Goal: Information Seeking & Learning: Check status

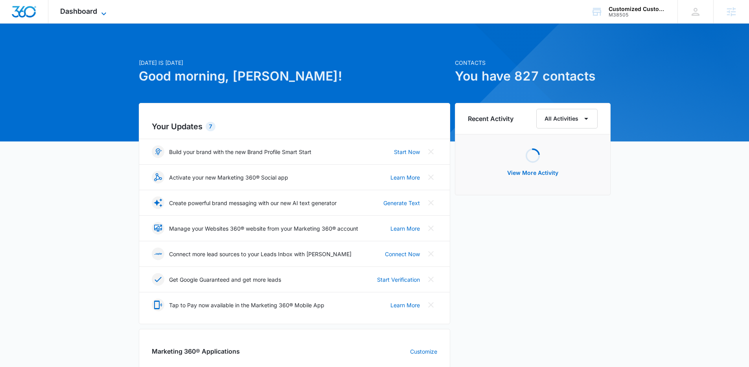
click at [99, 14] on icon at bounding box center [103, 13] width 9 height 9
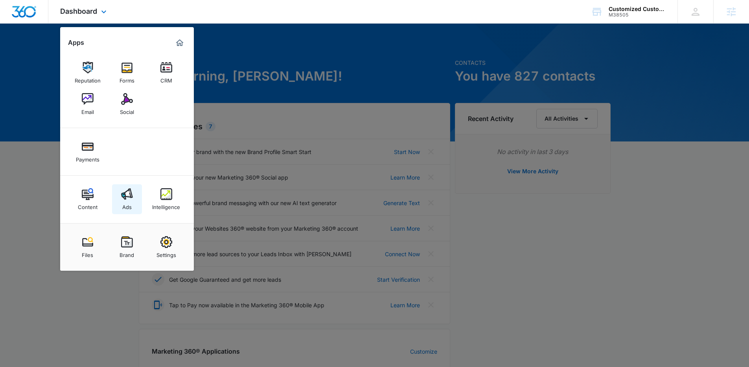
click at [123, 207] on div "Ads" at bounding box center [126, 205] width 9 height 10
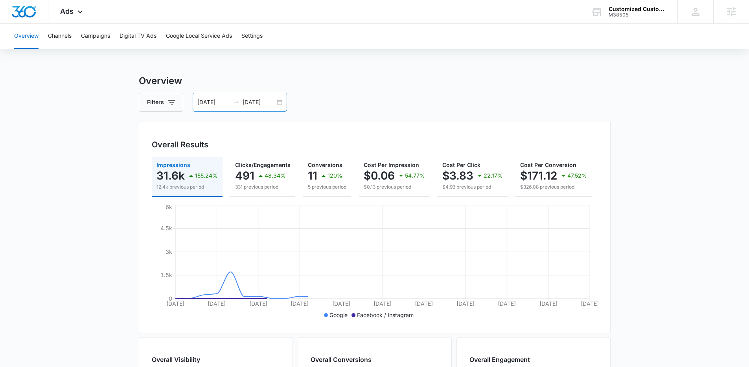
click at [207, 100] on input "[DATE]" at bounding box center [213, 102] width 33 height 9
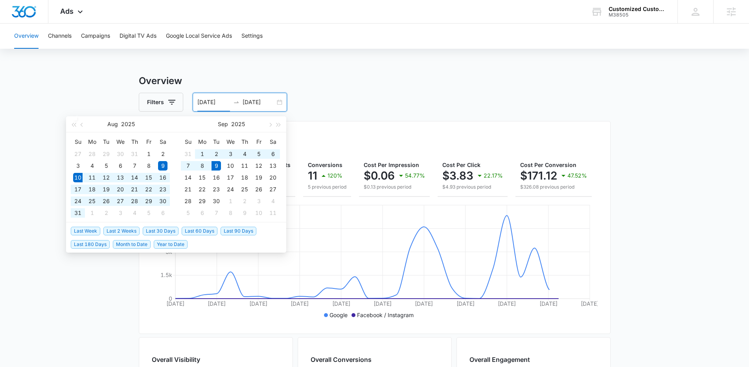
click at [149, 234] on span "Last 30 Days" at bounding box center [161, 231] width 36 height 9
type input "08/10/2025"
type input "09/09/2025"
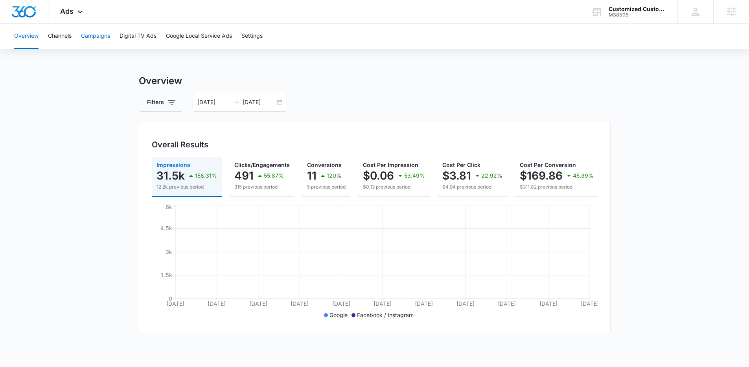
click at [107, 33] on button "Campaigns" at bounding box center [95, 36] width 29 height 25
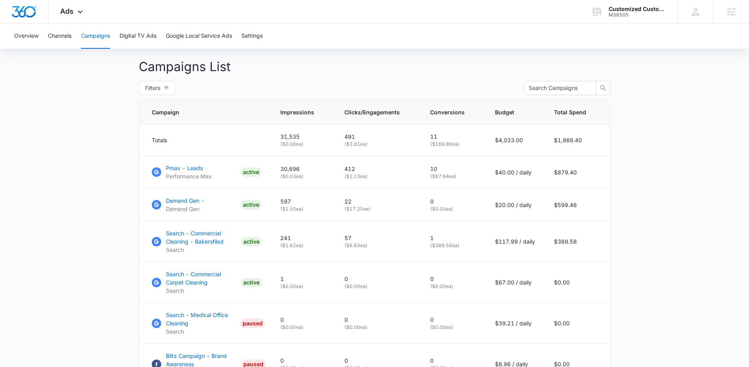
scroll to position [363, 0]
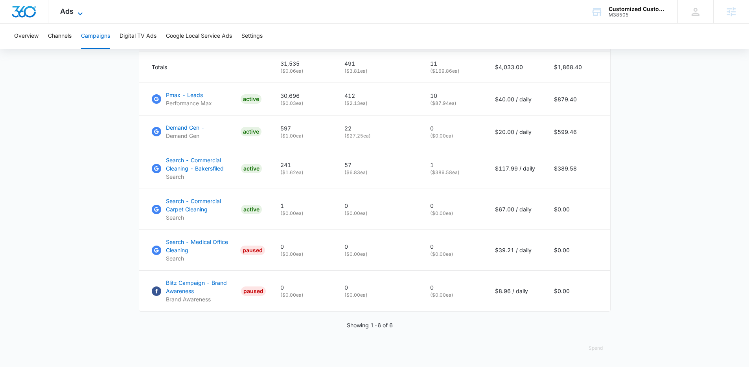
click at [81, 9] on icon at bounding box center [79, 13] width 9 height 9
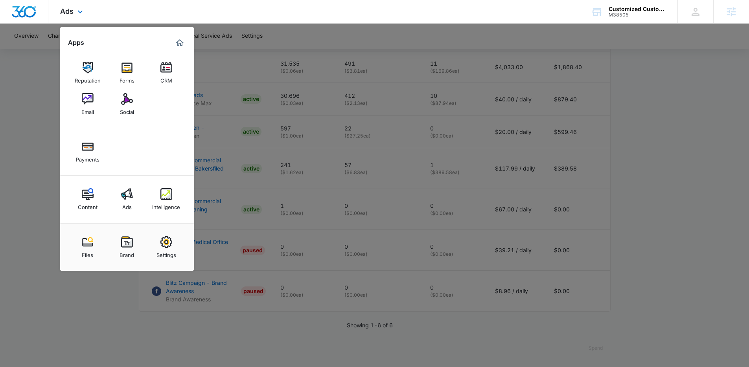
click at [163, 217] on div "Content Ads Intelligence" at bounding box center [127, 200] width 134 height 48
click at [163, 212] on link "Intelligence" at bounding box center [166, 199] width 30 height 30
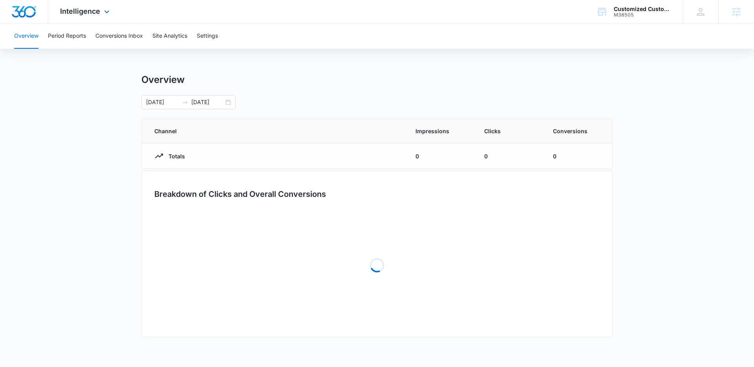
click at [162, 207] on div "Loading" at bounding box center [377, 265] width 446 height 118
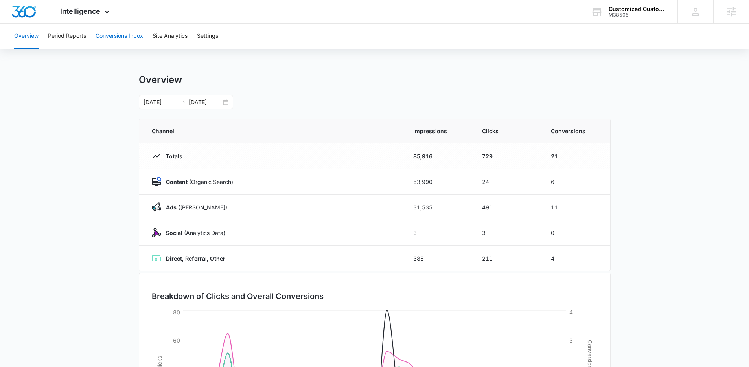
click at [114, 31] on button "Conversions Inbox" at bounding box center [119, 36] width 48 height 25
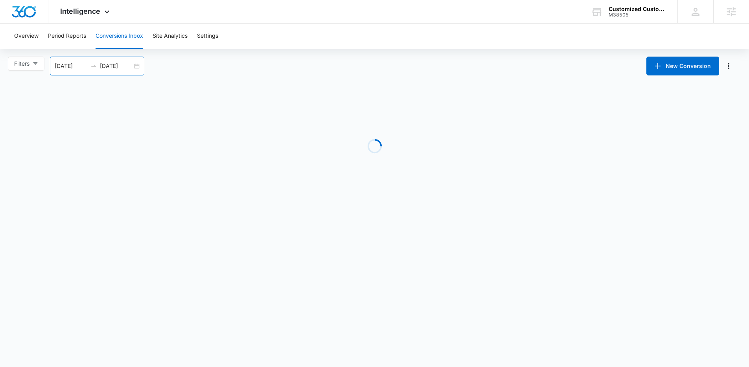
click at [130, 68] on input "09/09/2025" at bounding box center [116, 66] width 33 height 9
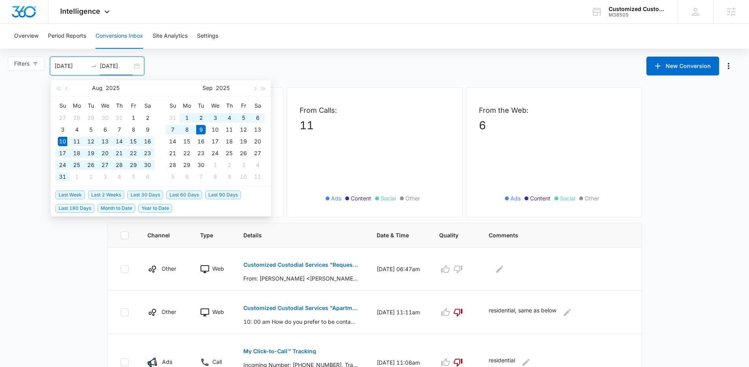
type input "09/09/2025"
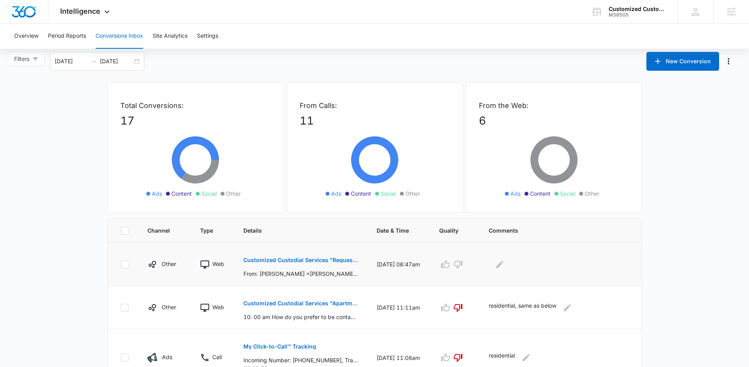
scroll to position [5, 0]
click at [271, 261] on p "Customized Custodial Services "Requesting Quote for Fleet Janitorial Services a…" at bounding box center [300, 260] width 114 height 6
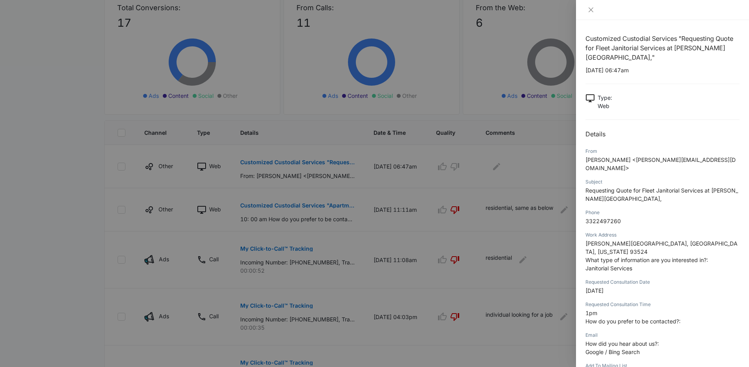
scroll to position [104, 0]
click at [418, 320] on div at bounding box center [374, 183] width 749 height 367
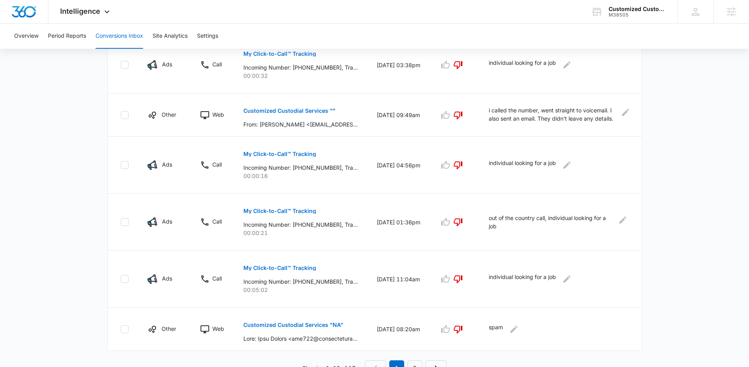
scroll to position [420, 0]
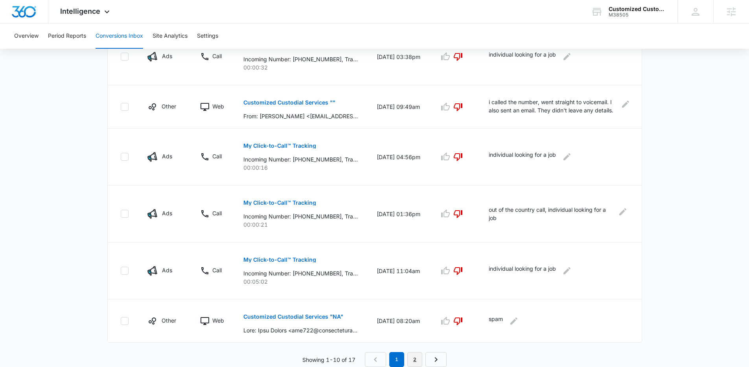
click at [411, 358] on link "2" at bounding box center [414, 359] width 15 height 15
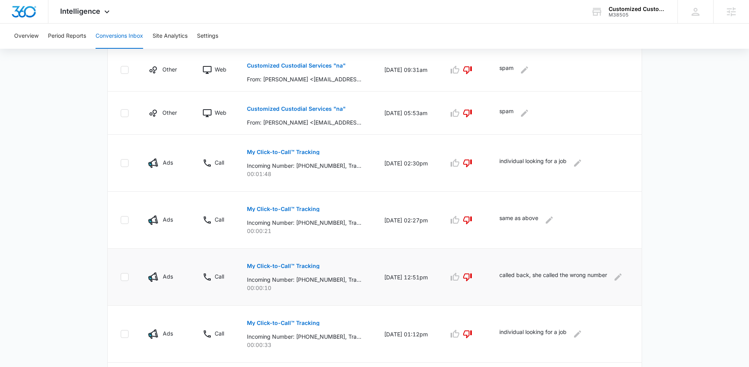
scroll to position [276, 0]
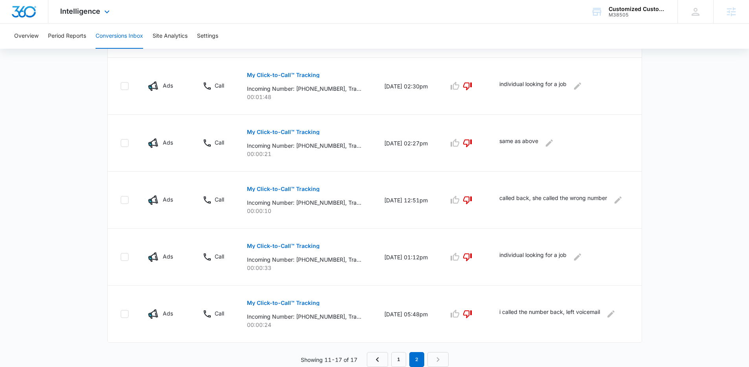
click at [99, 18] on div "Intelligence Apps Reputation Forms CRM Email Social Payments Content Ads Intell…" at bounding box center [85, 11] width 75 height 23
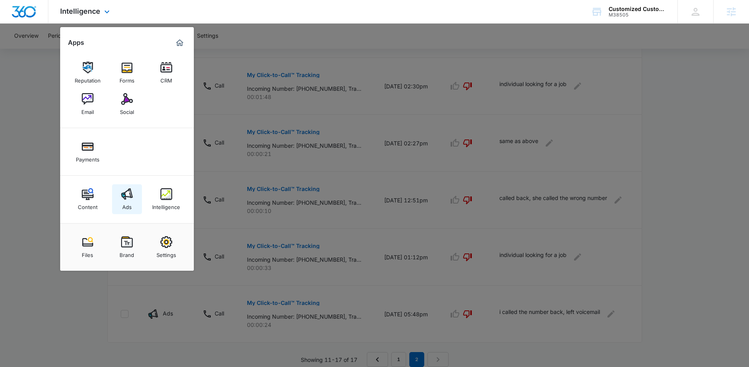
click at [133, 203] on link "Ads" at bounding box center [127, 199] width 30 height 30
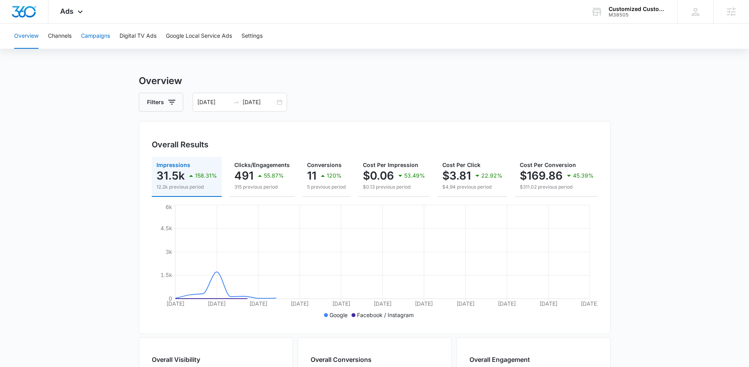
click at [109, 40] on button "Campaigns" at bounding box center [95, 36] width 29 height 25
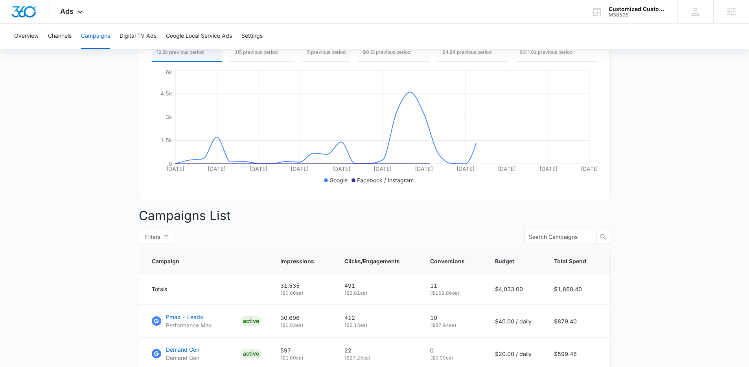
scroll to position [265, 0]
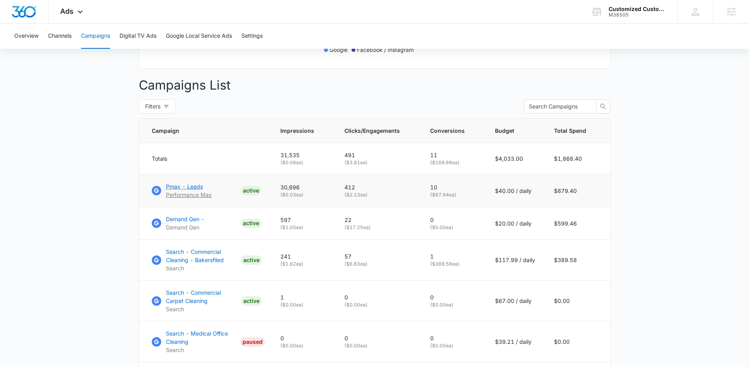
click at [190, 191] on p "Pmax - Leads" at bounding box center [189, 186] width 46 height 8
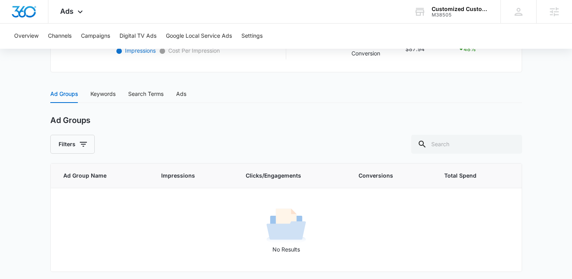
scroll to position [293, 0]
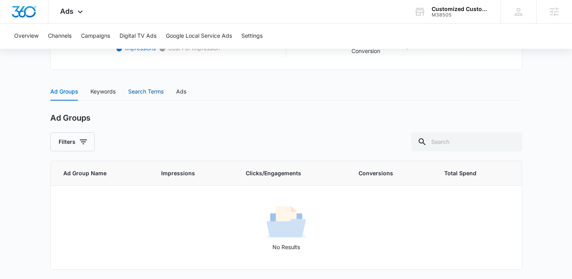
click at [154, 92] on div "Search Terms" at bounding box center [145, 91] width 35 height 9
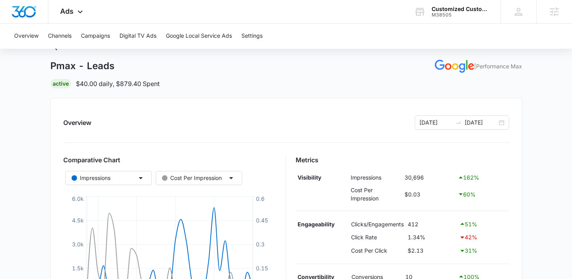
scroll to position [0, 0]
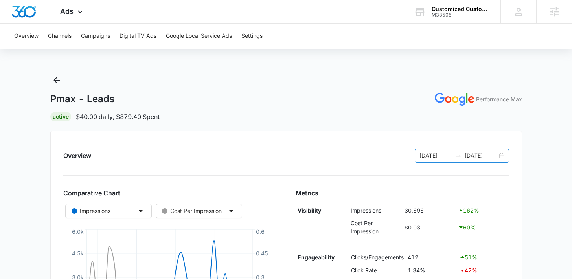
click at [450, 149] on div "[DATE] [DATE]" at bounding box center [462, 156] width 94 height 14
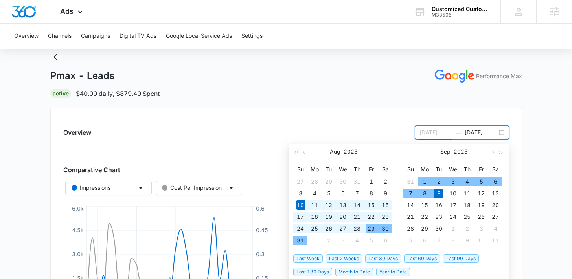
scroll to position [137, 0]
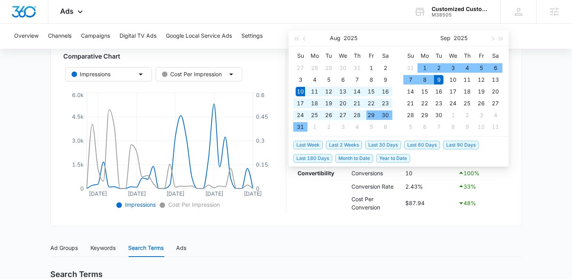
type input "[DATE]"
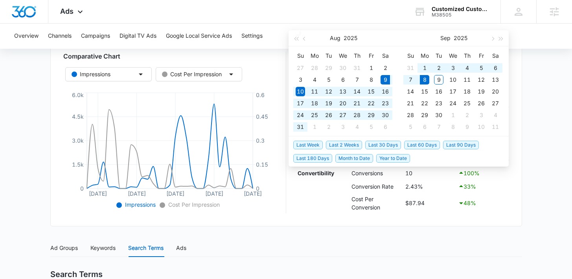
click at [375, 147] on span "Last 30 Days" at bounding box center [383, 145] width 36 height 9
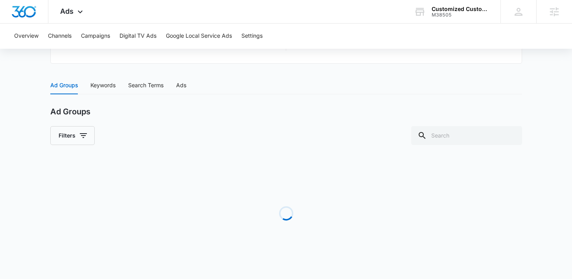
scroll to position [293, 0]
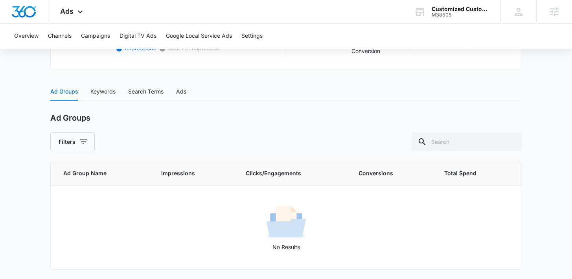
click at [156, 97] on div "Search Terms" at bounding box center [145, 92] width 35 height 18
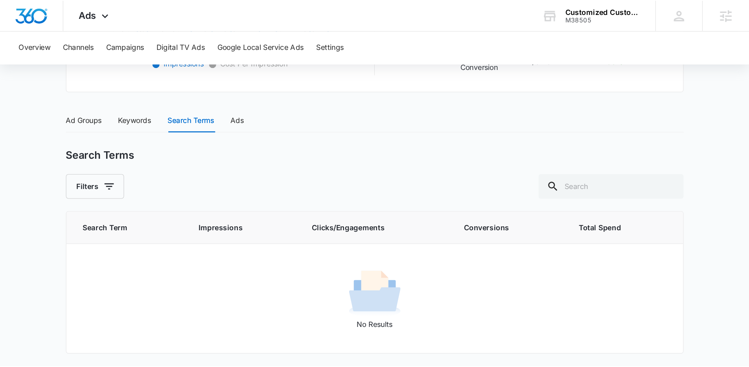
scroll to position [205, 0]
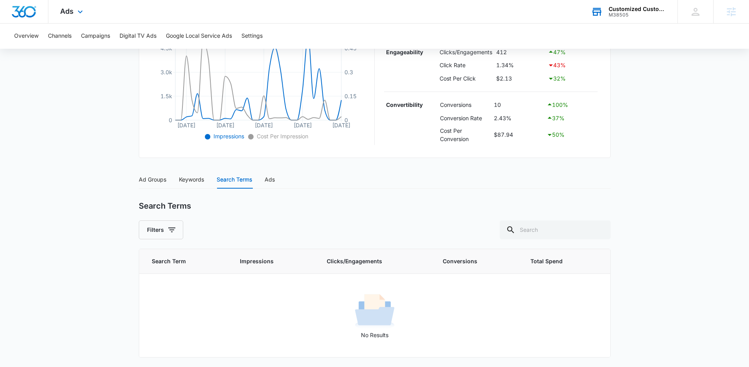
click at [629, 16] on div "M38505" at bounding box center [636, 15] width 57 height 6
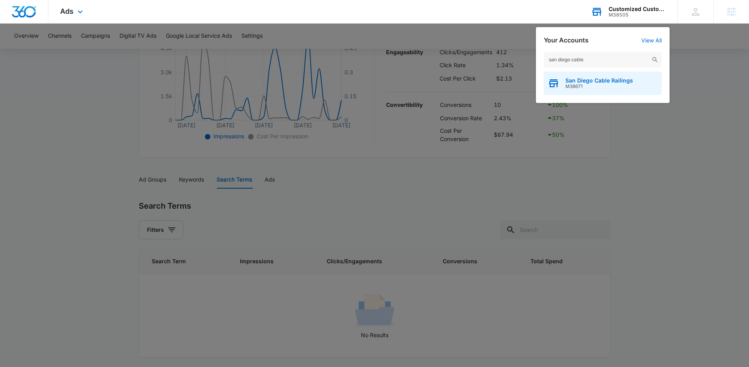
type input "san diego cable"
click at [573, 83] on span "San Diego Cable Railings" at bounding box center [599, 80] width 68 height 6
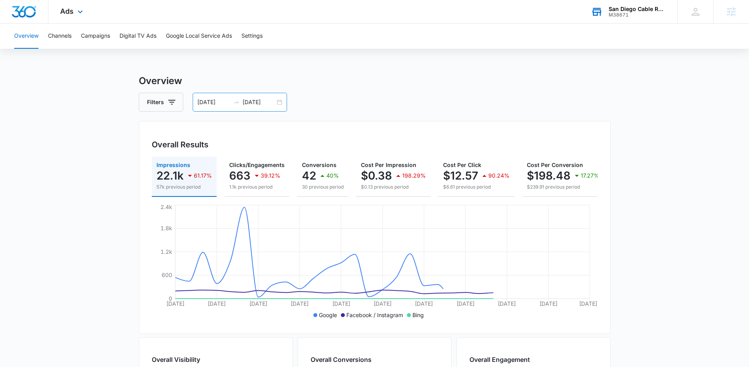
click at [255, 94] on div "07/27/2025 08/26/2025" at bounding box center [240, 102] width 94 height 19
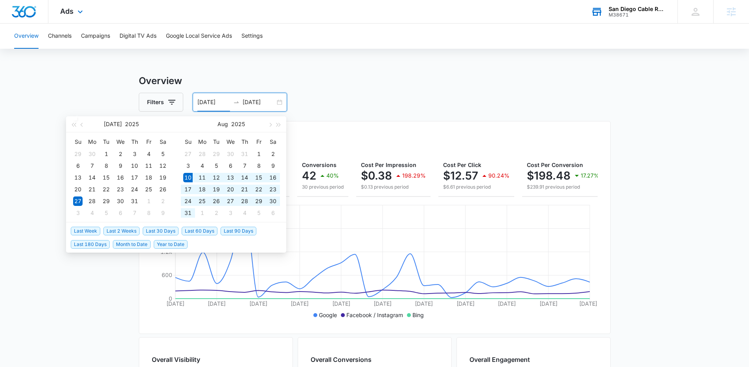
click at [157, 231] on span "Last 30 Days" at bounding box center [161, 231] width 36 height 9
type input "08/10/2025"
type input "09/09/2025"
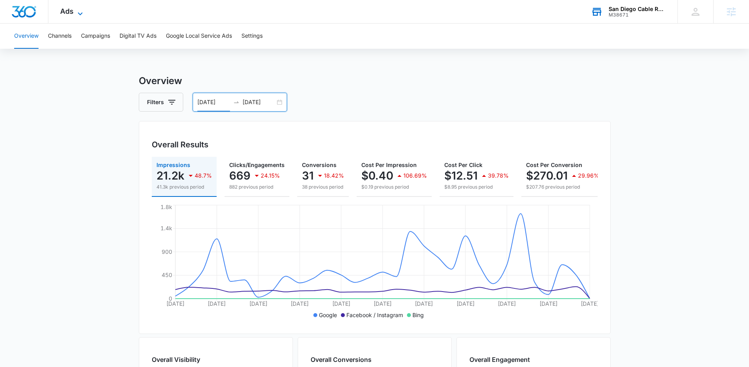
click at [69, 14] on span "Ads" at bounding box center [66, 11] width 13 height 8
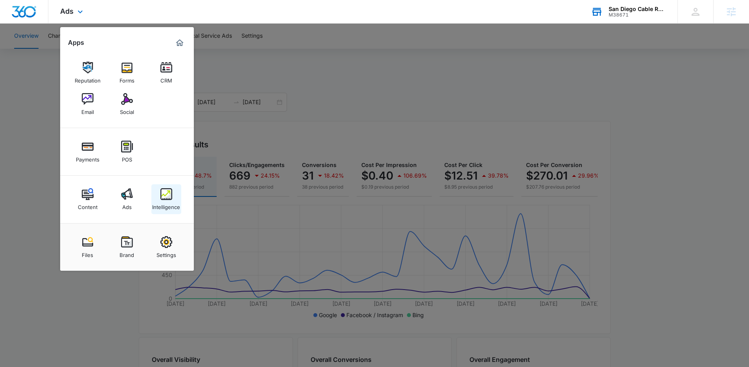
click at [169, 197] on img at bounding box center [166, 194] width 12 height 12
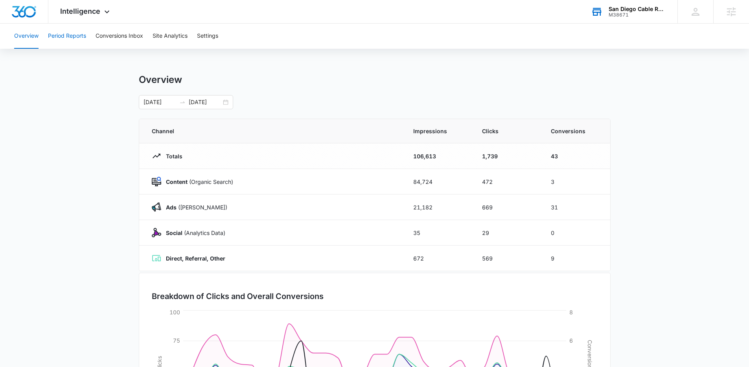
click at [81, 43] on button "Period Reports" at bounding box center [67, 36] width 38 height 25
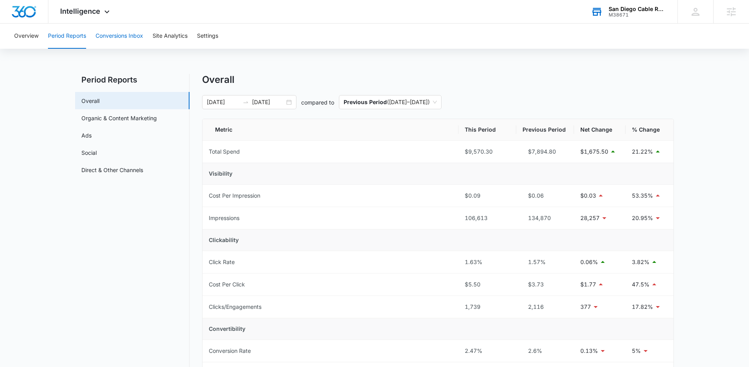
click at [105, 40] on button "Conversions Inbox" at bounding box center [119, 36] width 48 height 25
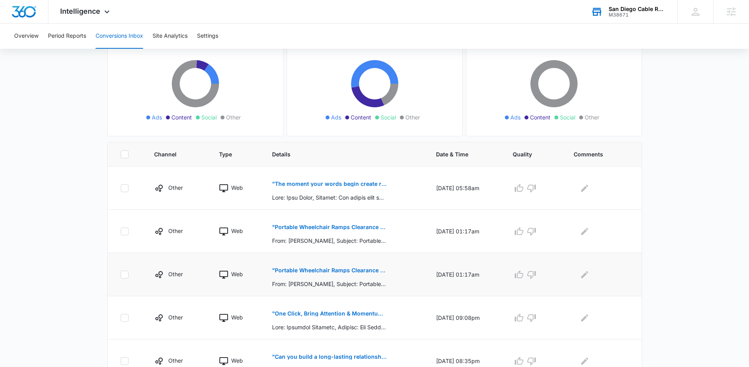
scroll to position [82, 0]
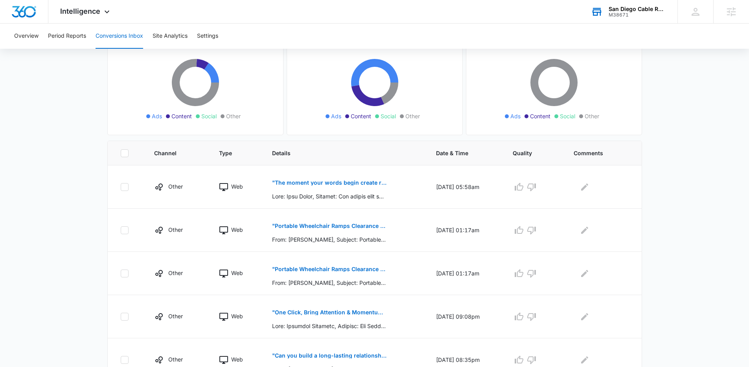
click at [617, 14] on div "M38671" at bounding box center [636, 15] width 57 height 6
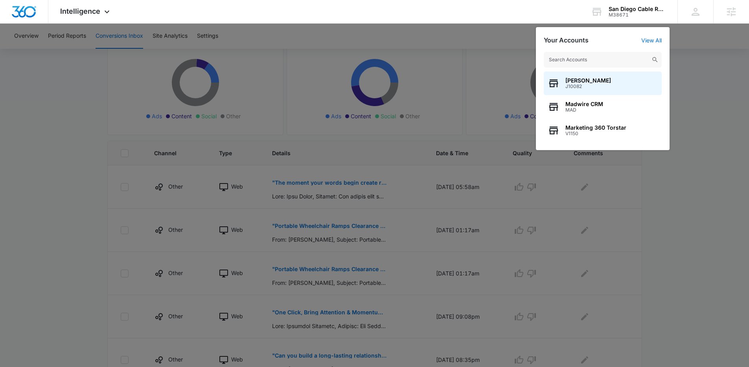
click at [581, 61] on input "text" at bounding box center [602, 60] width 118 height 16
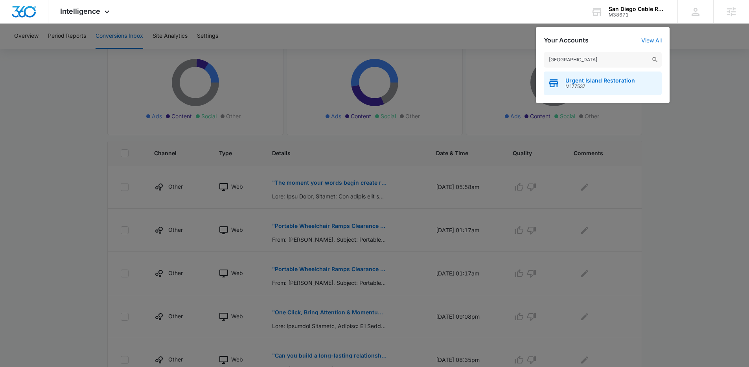
type input "urgent island"
drag, startPoint x: 589, startPoint y: 86, endPoint x: 586, endPoint y: 69, distance: 17.9
click at [588, 86] on span "M177537" at bounding box center [600, 87] width 70 height 6
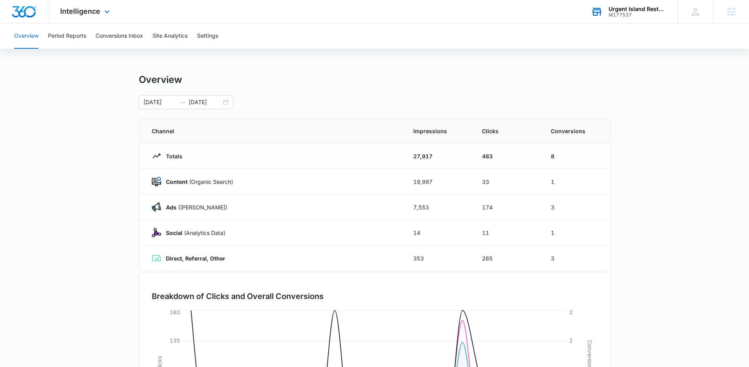
click at [631, 10] on div "Urgent Island Restoration" at bounding box center [636, 9] width 57 height 6
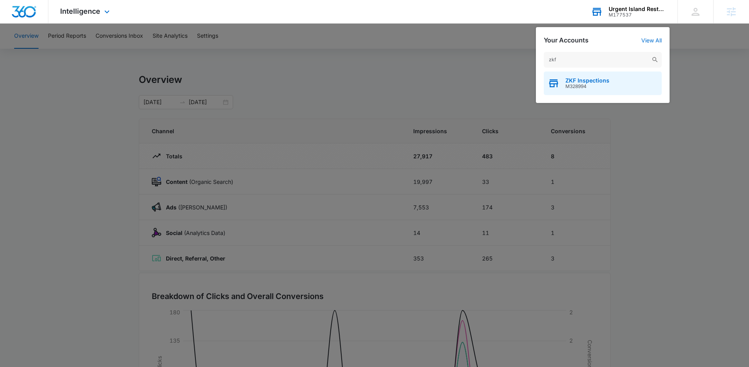
type input "zkf"
click at [586, 80] on span "ZKF Inspections" at bounding box center [587, 80] width 44 height 6
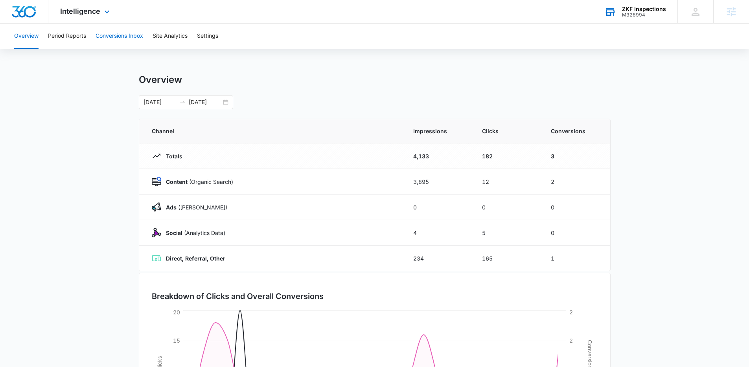
click at [111, 44] on button "Conversions Inbox" at bounding box center [119, 36] width 48 height 25
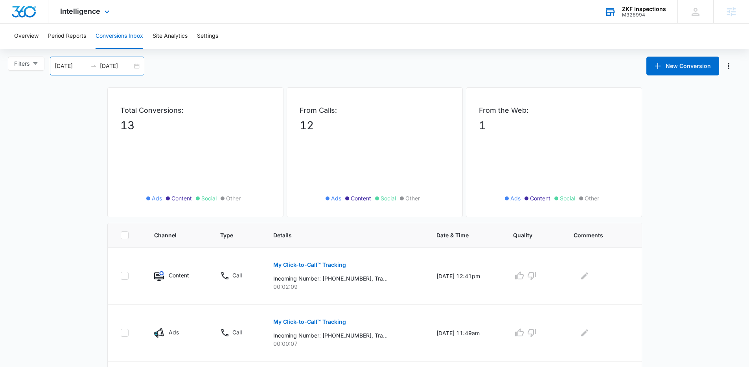
click at [100, 60] on div "08/10/2025 09/09/2025" at bounding box center [97, 66] width 94 height 19
type input "[DATE]"
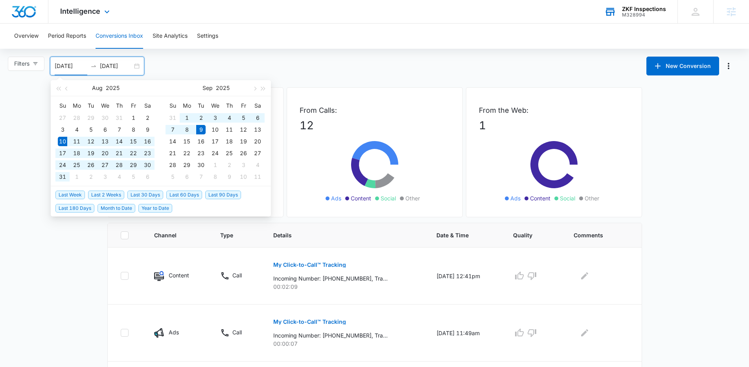
click at [132, 195] on span "Last 30 Days" at bounding box center [145, 195] width 36 height 9
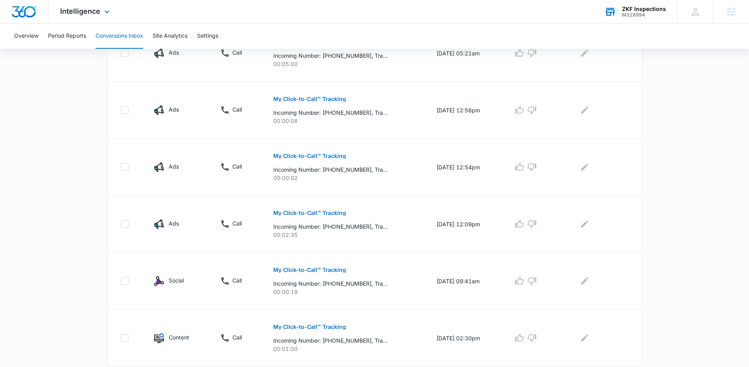
scroll to position [391, 0]
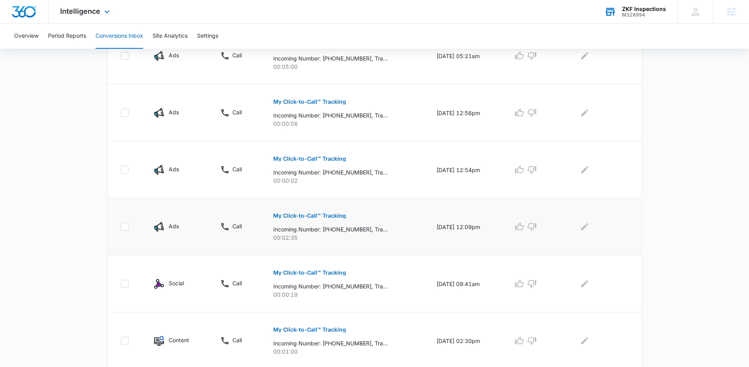
click at [295, 215] on p "My Click-to-Call™ Tracking" at bounding box center [309, 216] width 73 height 6
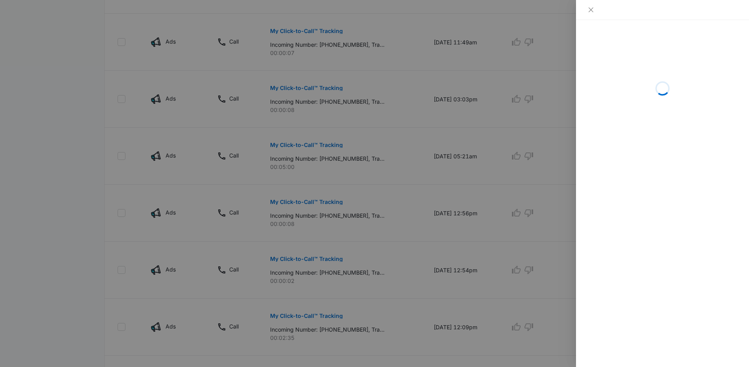
scroll to position [334, 0]
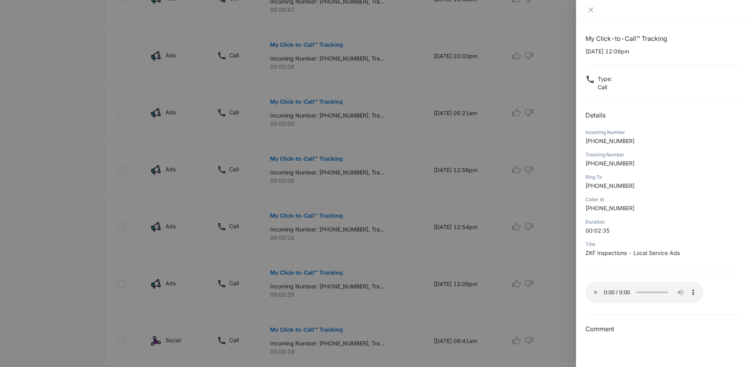
click at [598, 306] on div "My Click-to-Call™ Tracking 09/02/2025 at 12:09pm Type : Call Details Incoming N…" at bounding box center [662, 184] width 154 height 300
click at [332, 248] on div at bounding box center [374, 183] width 749 height 367
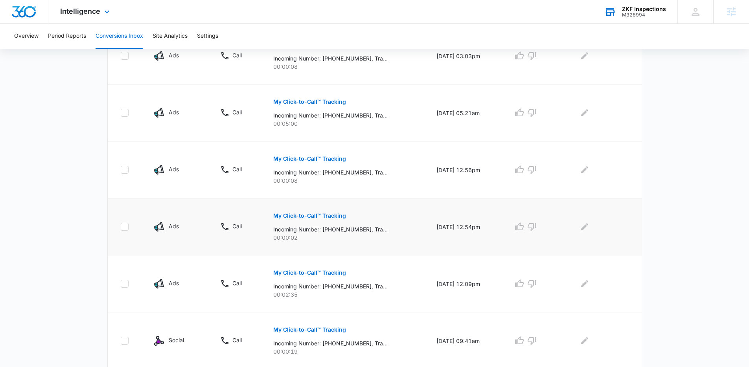
click at [319, 216] on p "My Click-to-Call™ Tracking" at bounding box center [309, 216] width 73 height 6
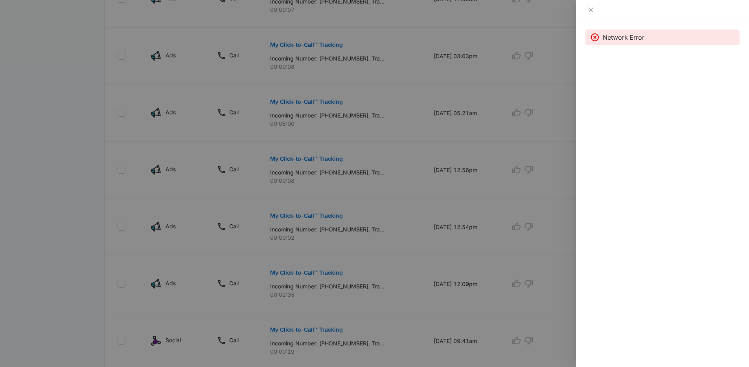
click at [284, 220] on div at bounding box center [374, 183] width 749 height 367
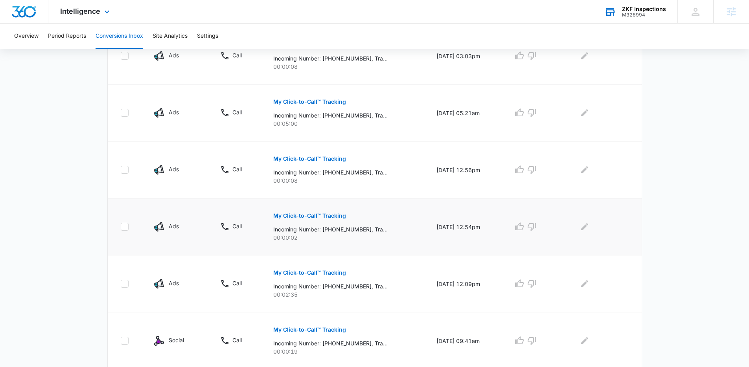
click at [288, 215] on p "My Click-to-Call™ Tracking" at bounding box center [309, 216] width 73 height 6
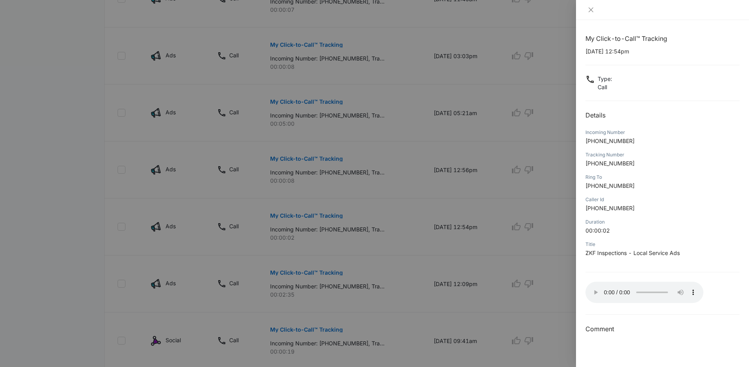
click at [266, 216] on div at bounding box center [374, 183] width 749 height 367
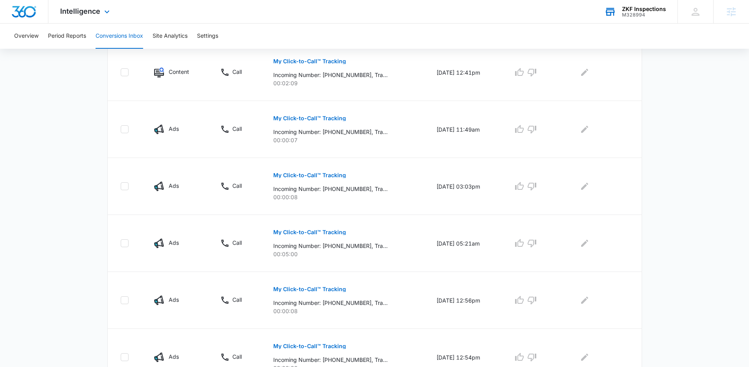
scroll to position [190, 0]
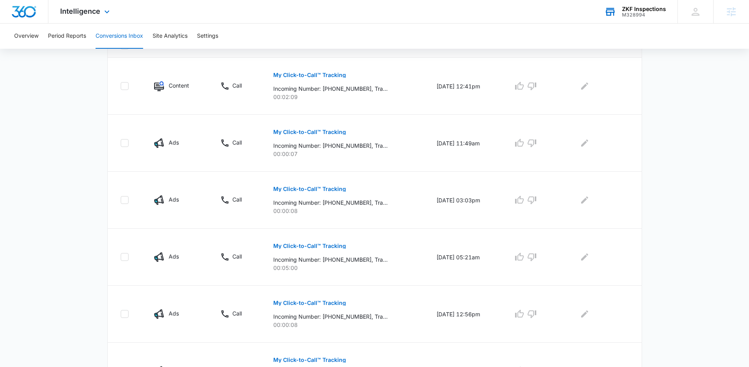
click at [88, 17] on div "Intelligence Apps Reputation Websites Forms CRM Email Social Payments POS Conte…" at bounding box center [85, 11] width 75 height 23
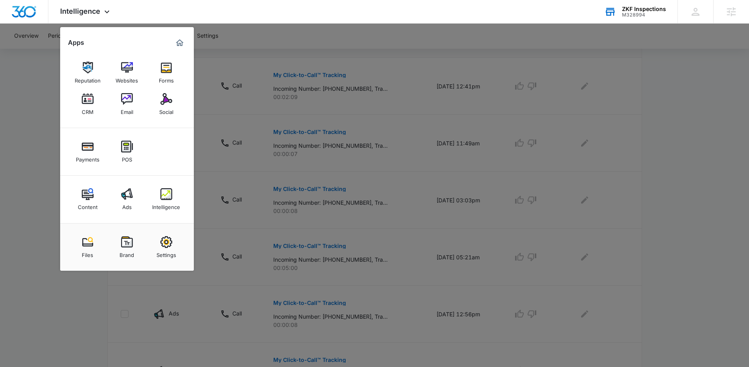
drag, startPoint x: 91, startPoint y: 198, endPoint x: 22, endPoint y: 249, distance: 85.2
click at [91, 198] on img at bounding box center [88, 194] width 12 height 12
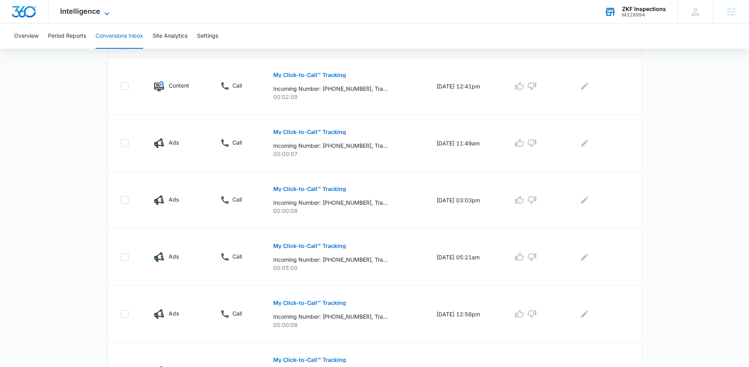
click at [106, 13] on icon at bounding box center [106, 13] width 9 height 9
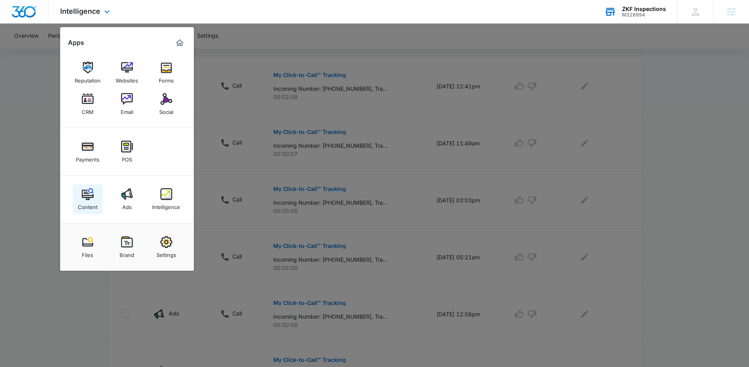
click at [94, 196] on link "Content" at bounding box center [88, 199] width 30 height 30
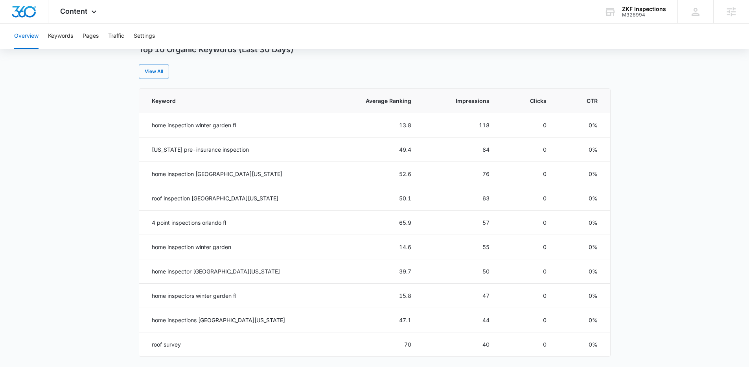
scroll to position [326, 0]
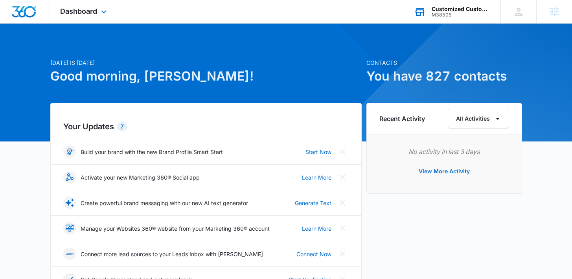
click at [475, 13] on div "M38505" at bounding box center [459, 15] width 57 height 6
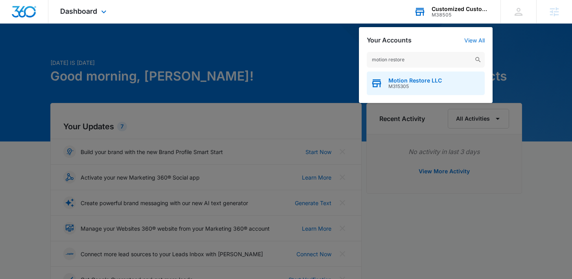
type input "motion restore"
click at [406, 83] on span "Motion Restore LLC" at bounding box center [414, 80] width 53 height 6
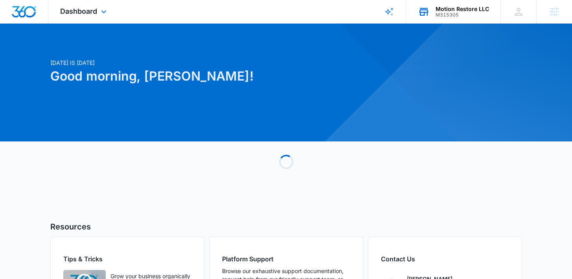
click at [99, 17] on div "Dashboard Apps Reputation Forms CRM Email Social Payments POS Content Ads Intel…" at bounding box center [84, 11] width 72 height 23
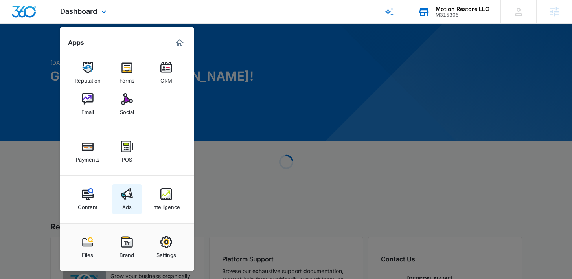
click at [128, 205] on div "Ads" at bounding box center [126, 205] width 9 height 10
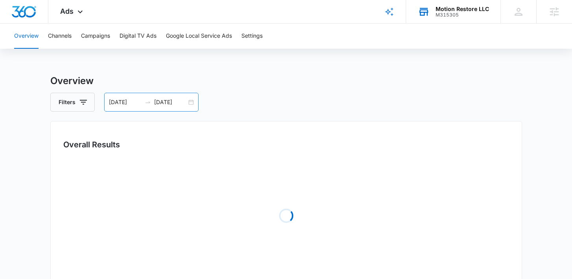
click at [156, 100] on input "[DATE]" at bounding box center [170, 102] width 33 height 9
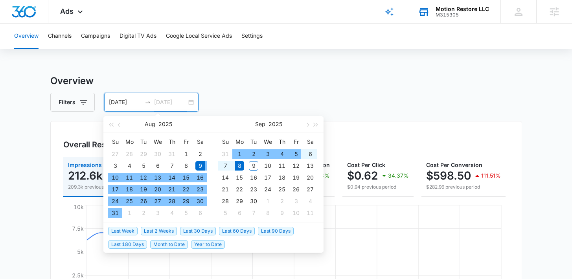
type input "[DATE]"
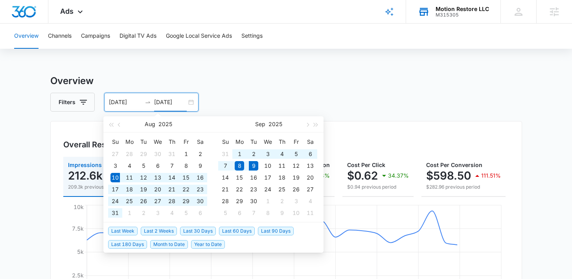
click at [190, 231] on span "Last 30 Days" at bounding box center [198, 231] width 36 height 9
type input "[DATE]"
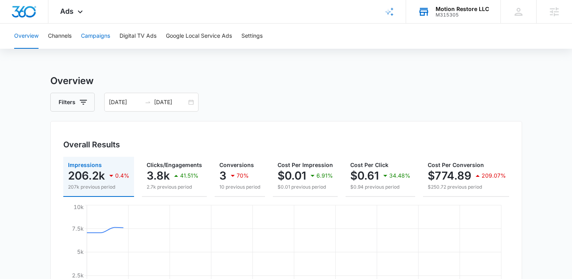
click at [108, 40] on button "Campaigns" at bounding box center [95, 36] width 29 height 25
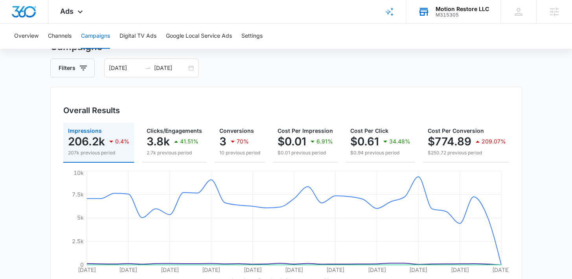
scroll to position [0, 103]
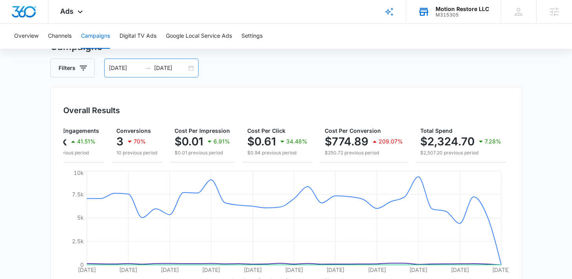
click at [168, 70] on input "[DATE]" at bounding box center [170, 68] width 33 height 9
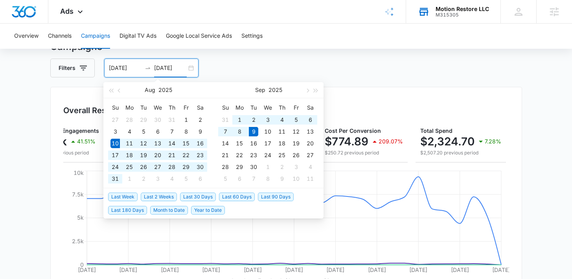
type input "[DATE]"
click at [268, 196] on span "Last 90 Days" at bounding box center [276, 197] width 36 height 9
type input "[DATE]"
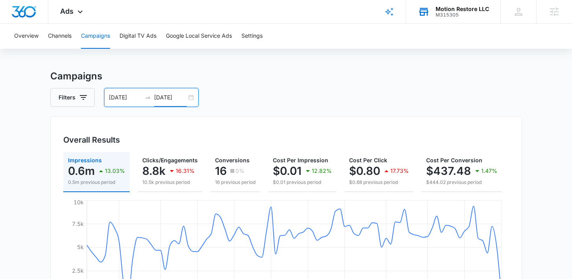
scroll to position [0, 0]
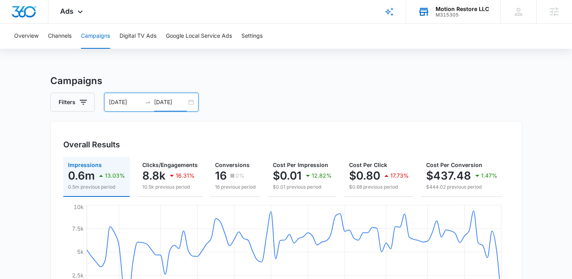
click at [171, 103] on input "[DATE]" at bounding box center [170, 102] width 33 height 9
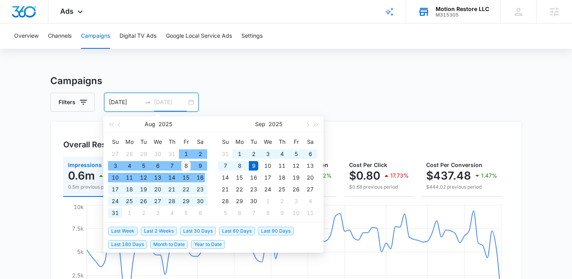
type input "[DATE]"
click at [187, 167] on div "8" at bounding box center [185, 165] width 9 height 9
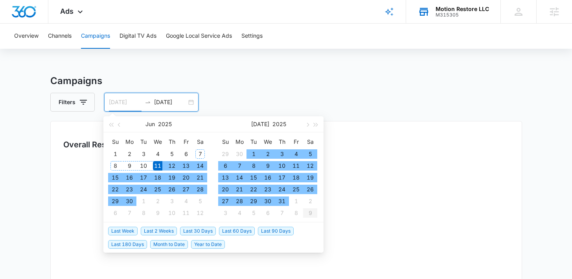
type input "[DATE]"
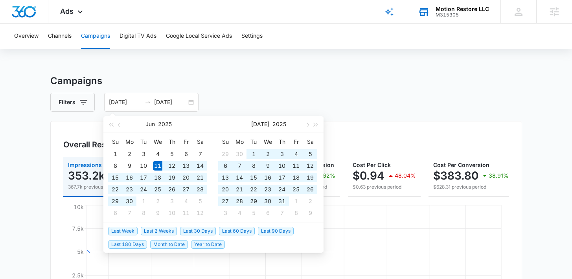
click at [218, 93] on div "Filters [DATE] [DATE]" at bounding box center [286, 102] width 472 height 19
